Goal: Task Accomplishment & Management: Use online tool/utility

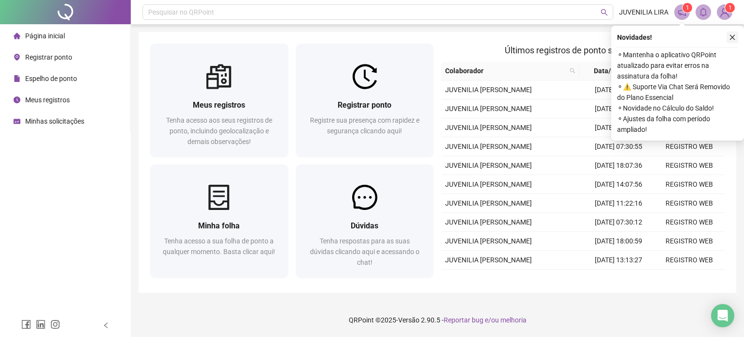
click at [733, 39] on icon "close" at bounding box center [732, 37] width 7 height 7
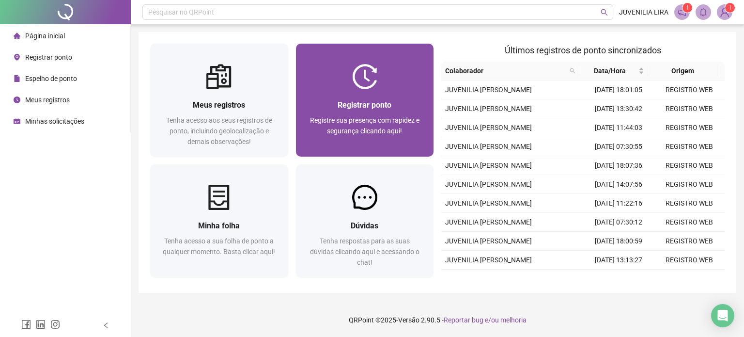
click at [386, 111] on div "Registrar ponto Registre sua presença com rapidez e segurança clicando aqui!" at bounding box center [365, 123] width 115 height 48
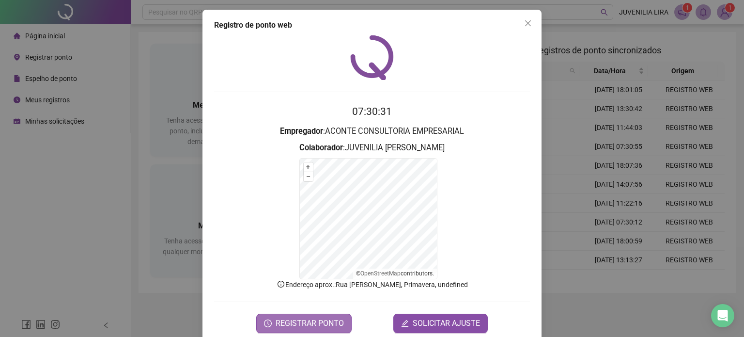
click at [306, 322] on span "REGISTRAR PONTO" at bounding box center [310, 323] width 68 height 12
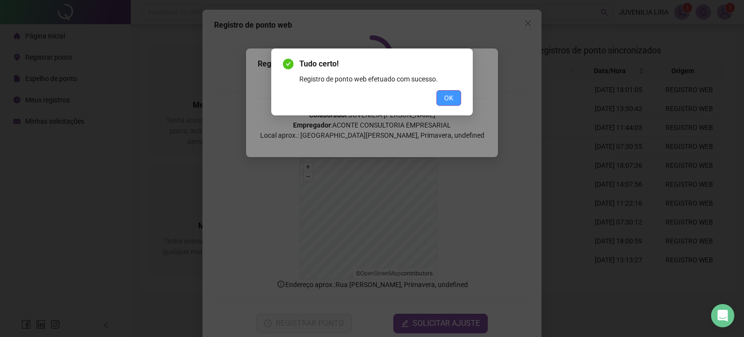
click at [447, 97] on span "OK" at bounding box center [448, 98] width 9 height 11
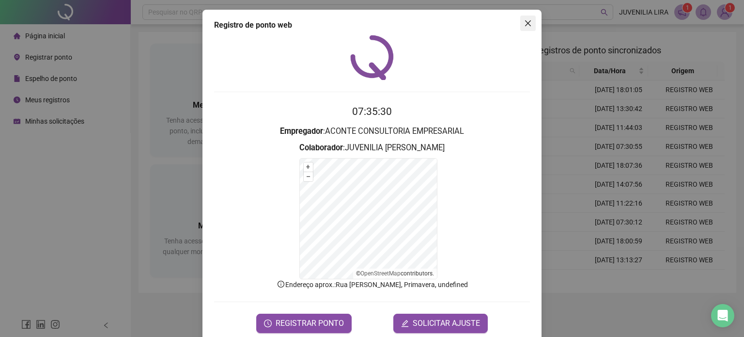
click at [524, 22] on icon "close" at bounding box center [528, 23] width 8 height 8
